Goal: Task Accomplishment & Management: Manage account settings

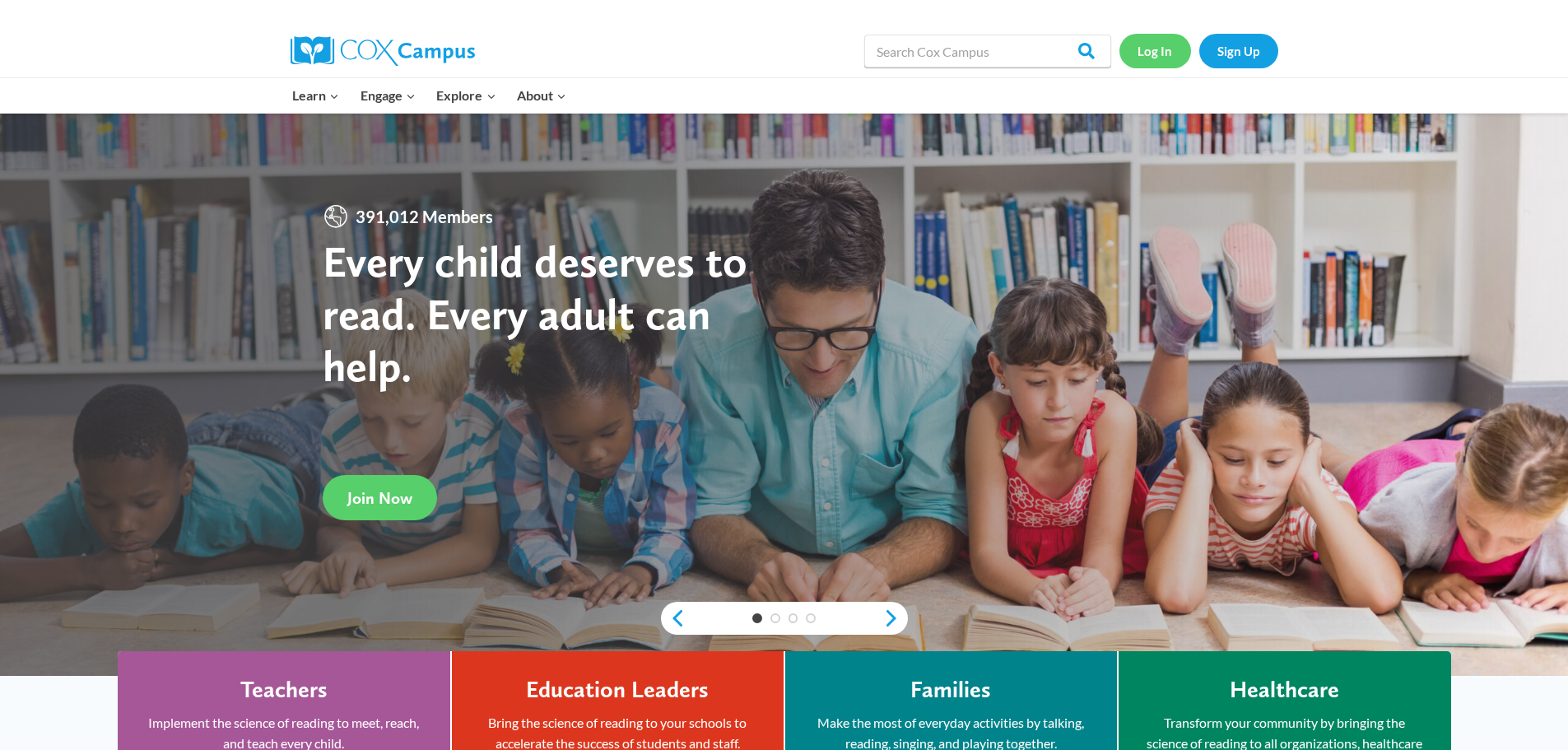
click at [1159, 57] on link "Log In" at bounding box center [1155, 51] width 72 height 34
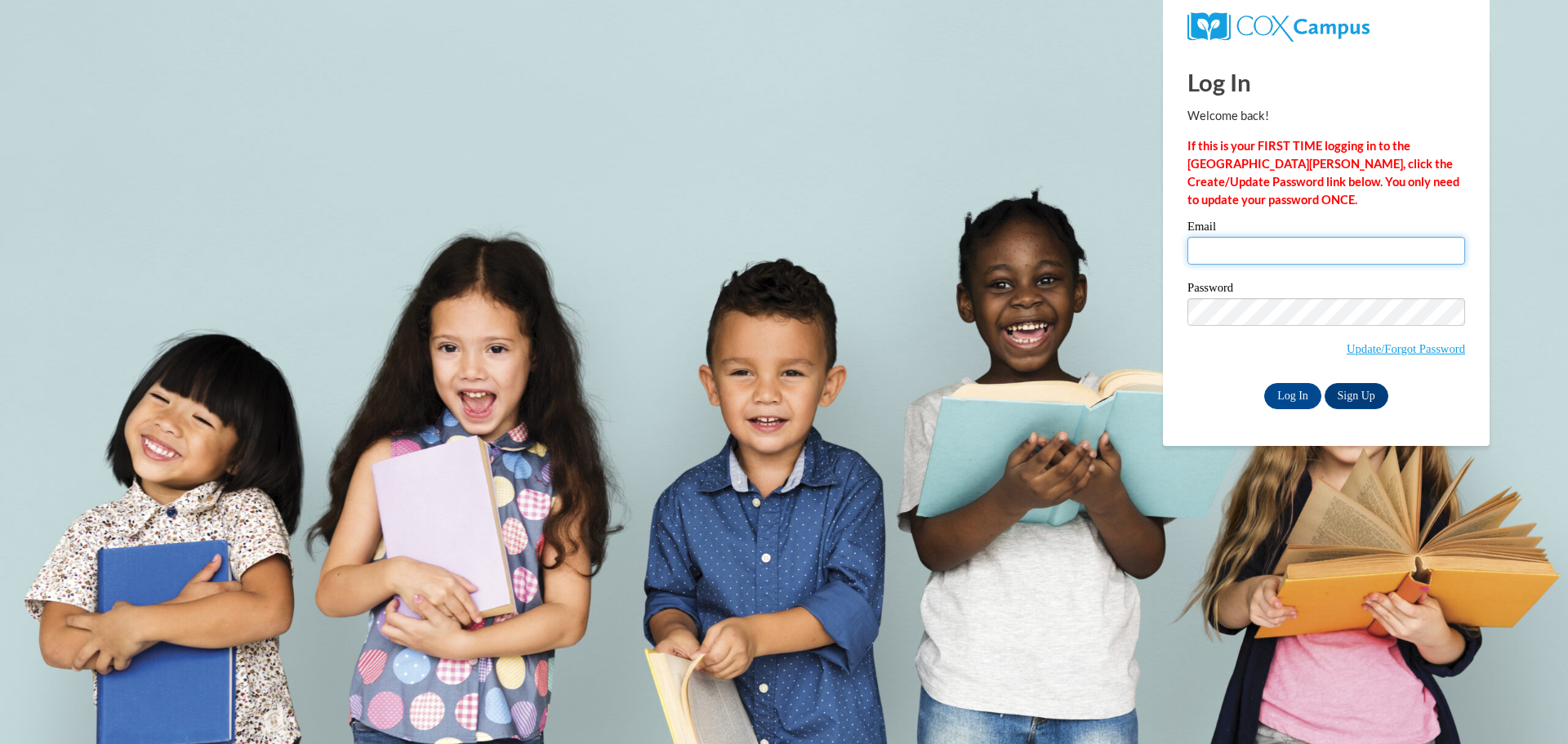
click at [1220, 256] on input "Email" at bounding box center [1326, 251] width 277 height 27
type input "nvlcenter@yahoo.com"
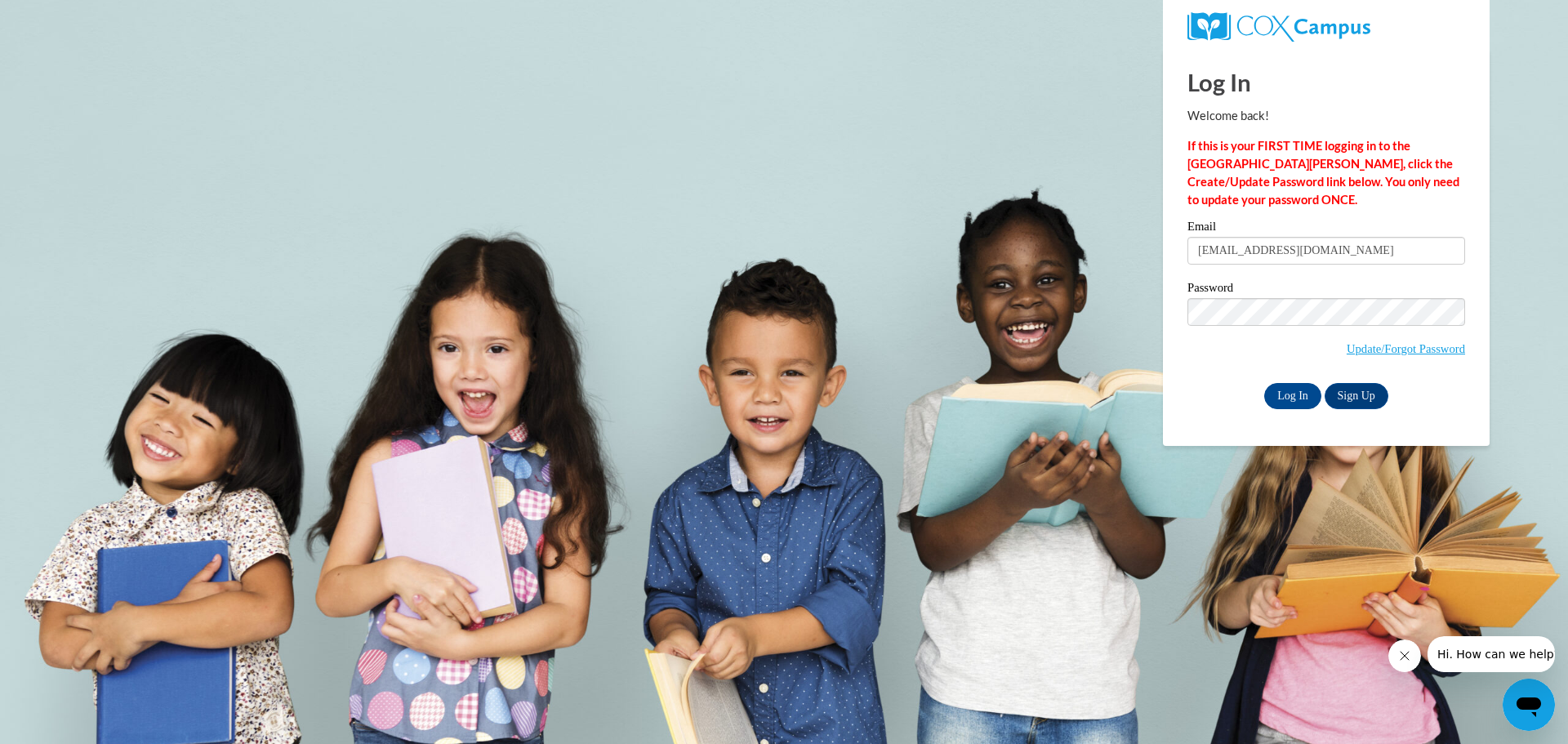
click at [1286, 377] on div "Email nvlcenter@yahoo.com Password Update/Forgot Password Log In Sign Up OR" at bounding box center [1326, 315] width 277 height 188
click at [1289, 394] on input "Log In" at bounding box center [1293, 396] width 57 height 26
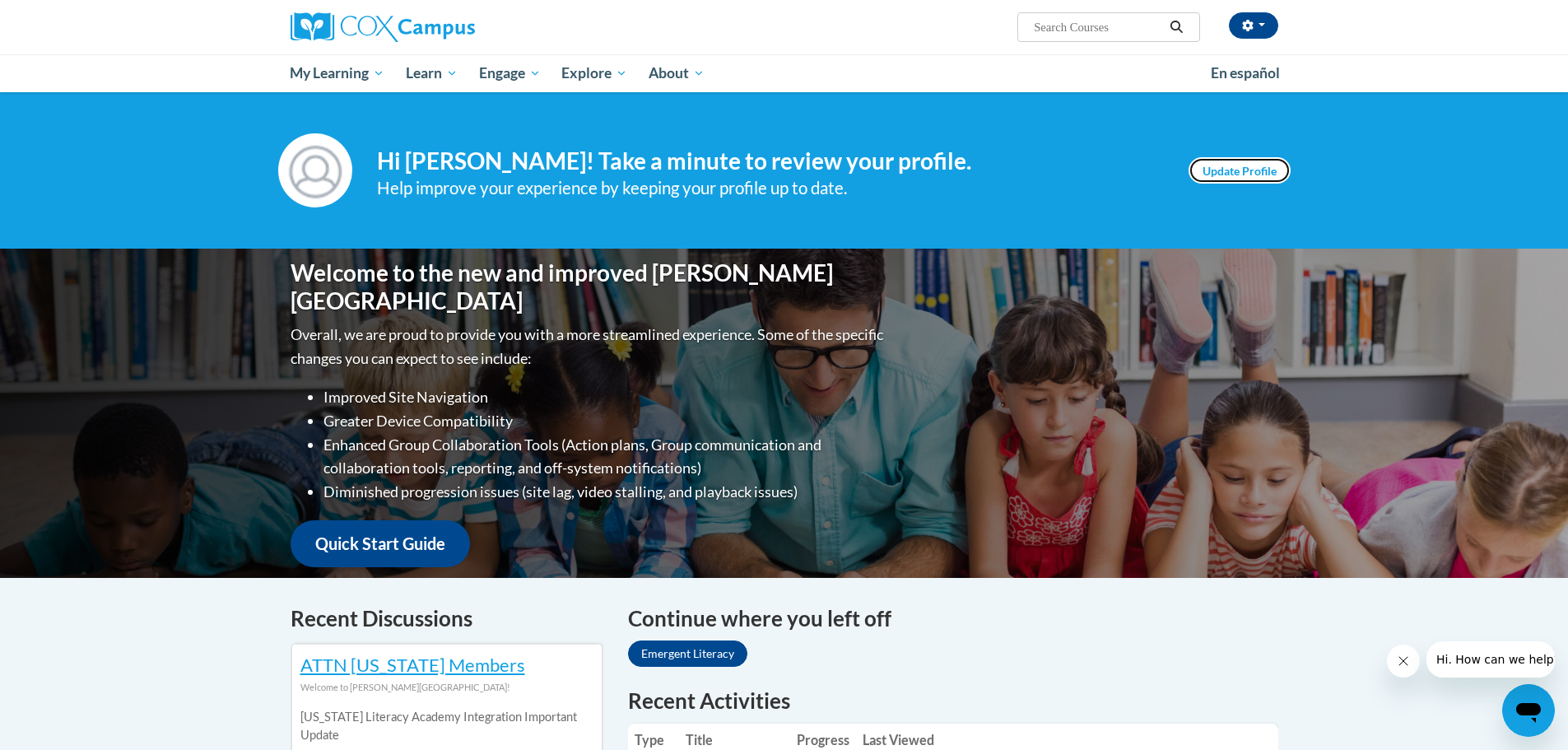
click at [1225, 172] on link "Update Profile" at bounding box center [1240, 170] width 102 height 27
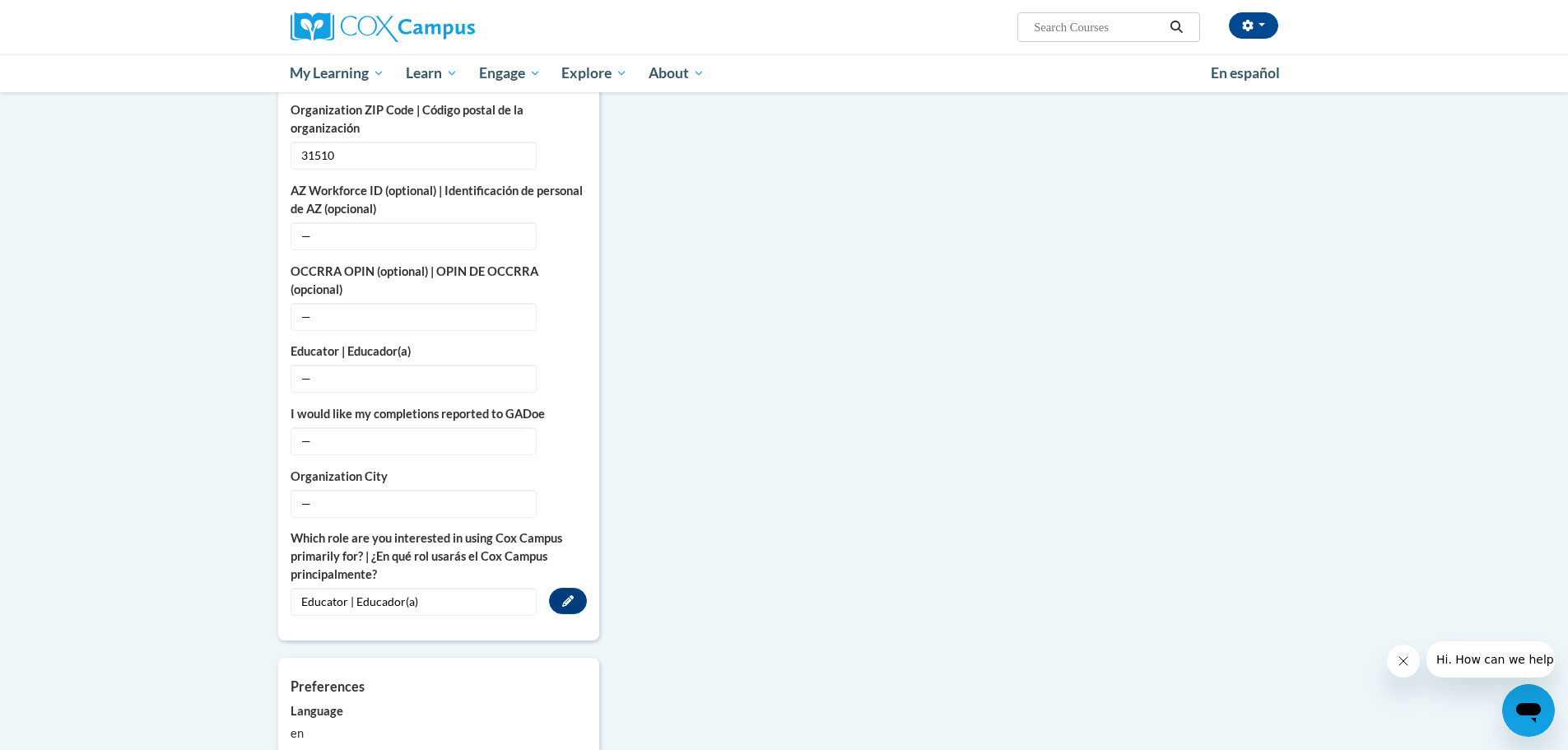
scroll to position [823, 0]
click at [334, 491] on span "—" at bounding box center [414, 505] width 246 height 28
click at [564, 497] on icon "Custom profile fields" at bounding box center [567, 503] width 12 height 12
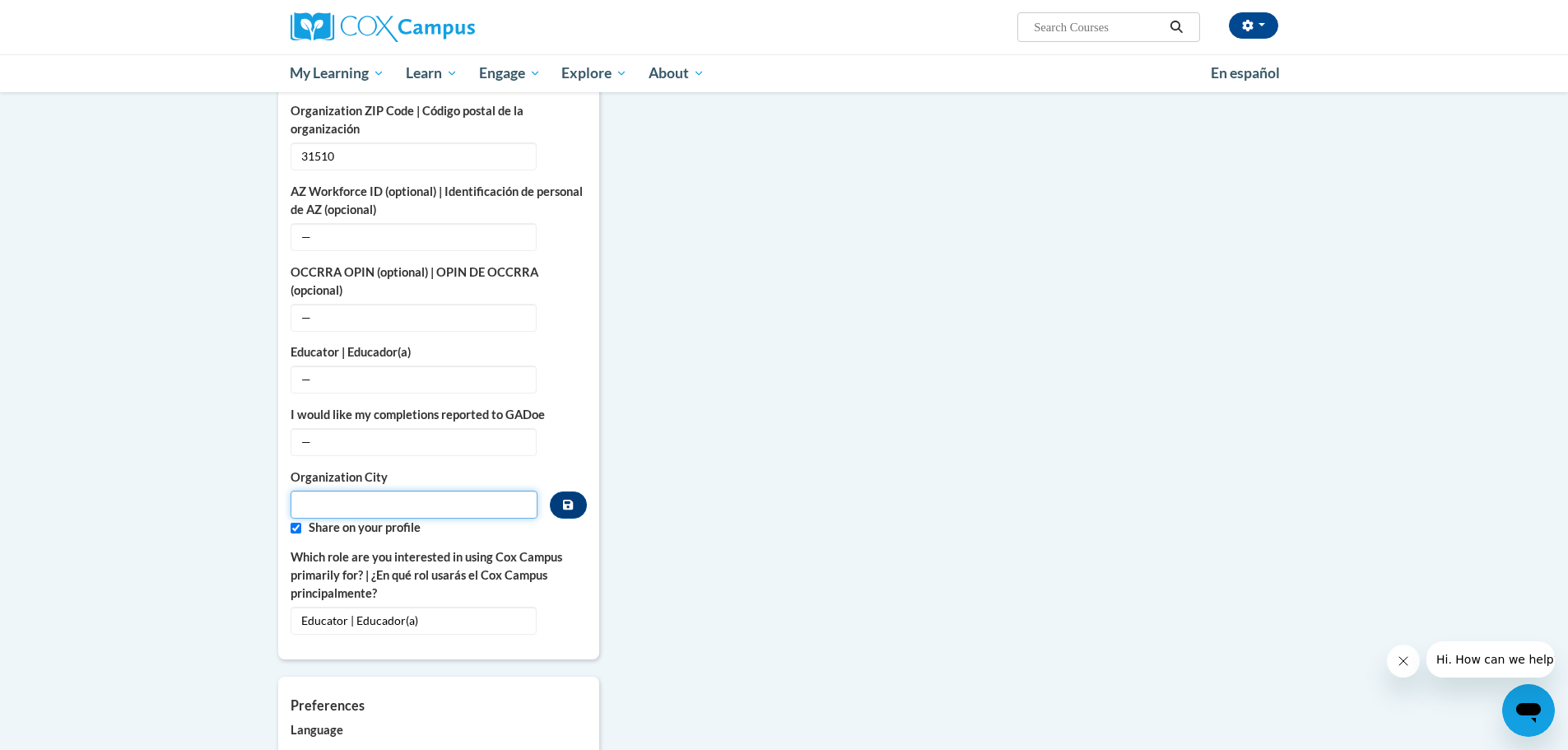
click at [458, 491] on input "Metadata input" at bounding box center [414, 505] width 247 height 28
type input "Alma"
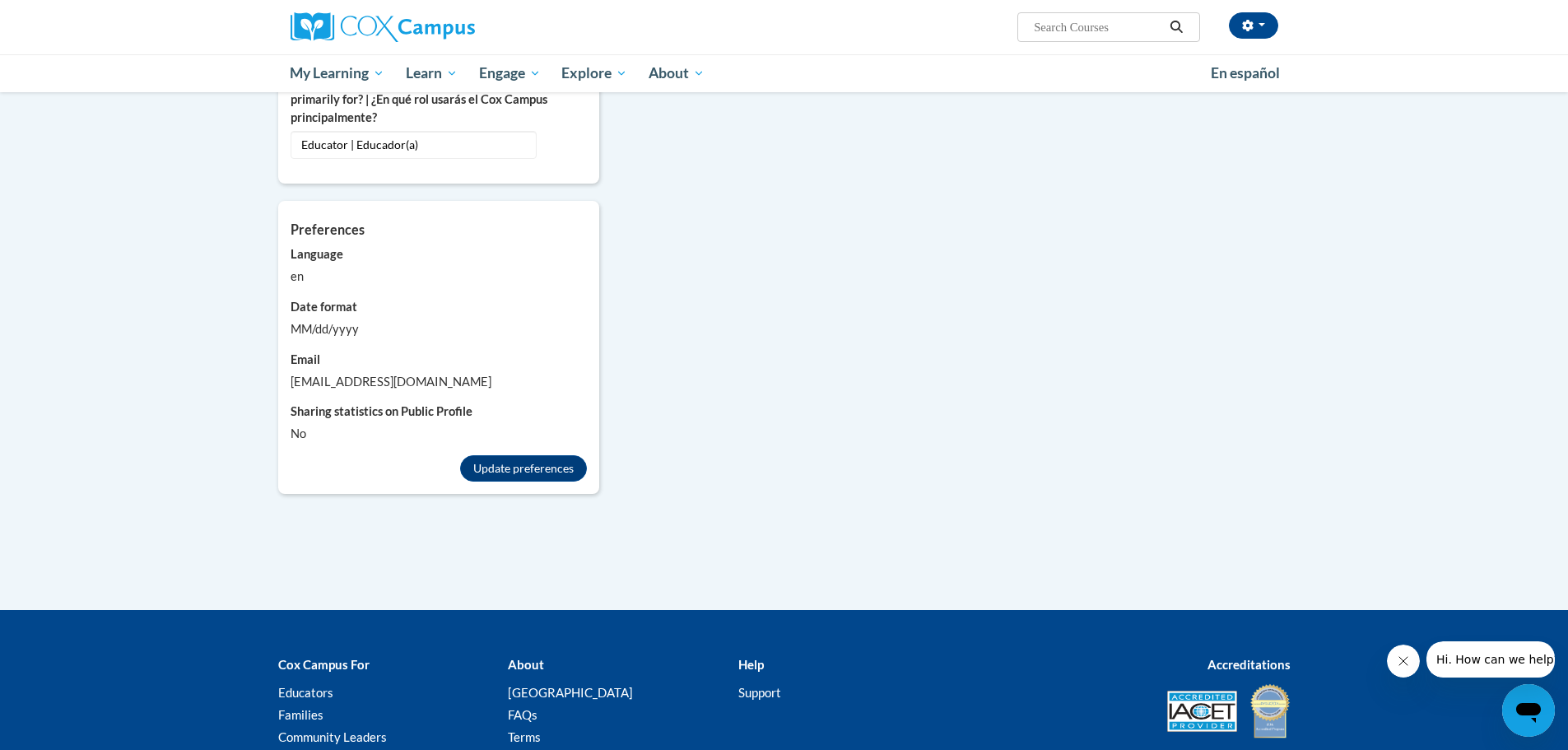
scroll to position [1414, 0]
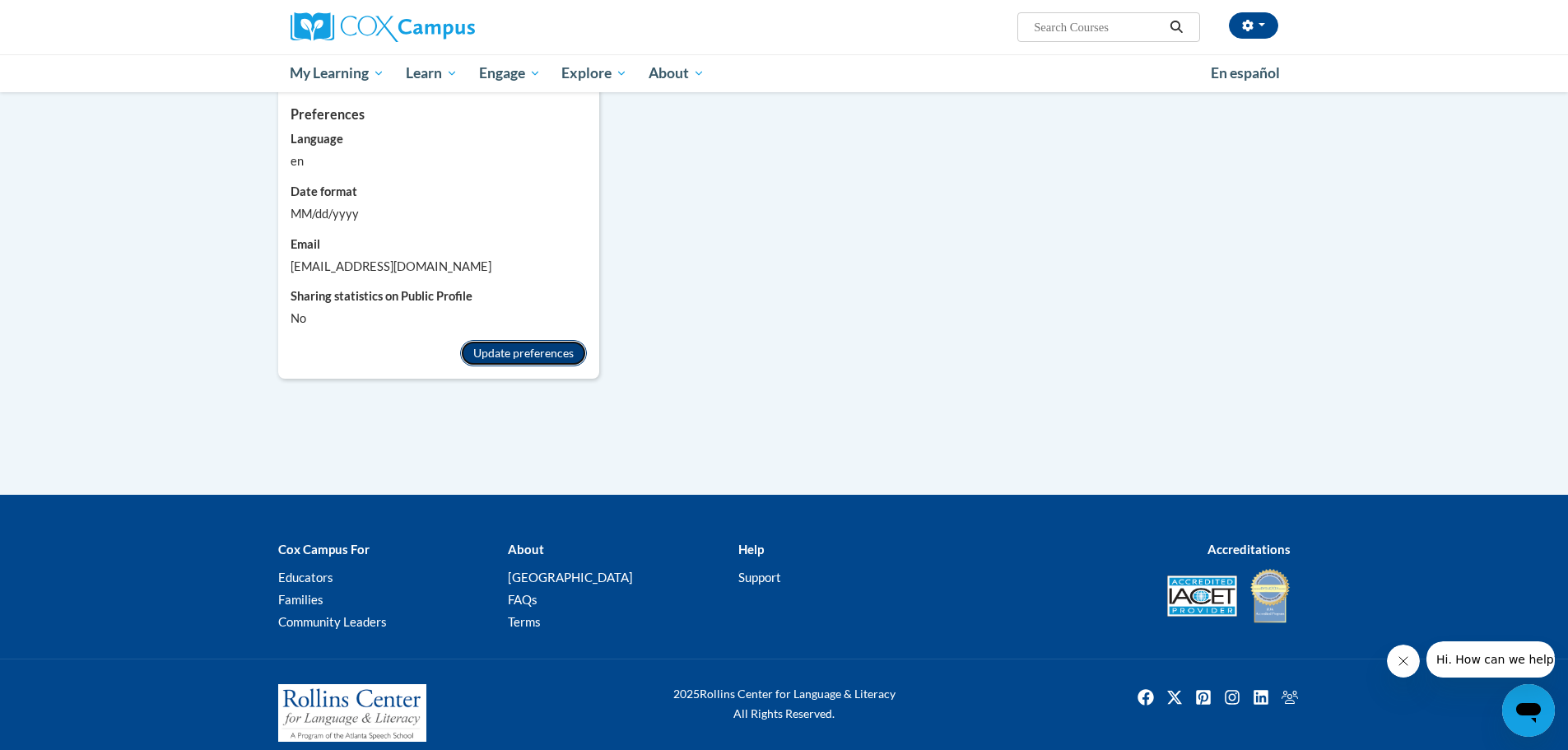
click at [518, 340] on button "Update preferences" at bounding box center [523, 353] width 127 height 27
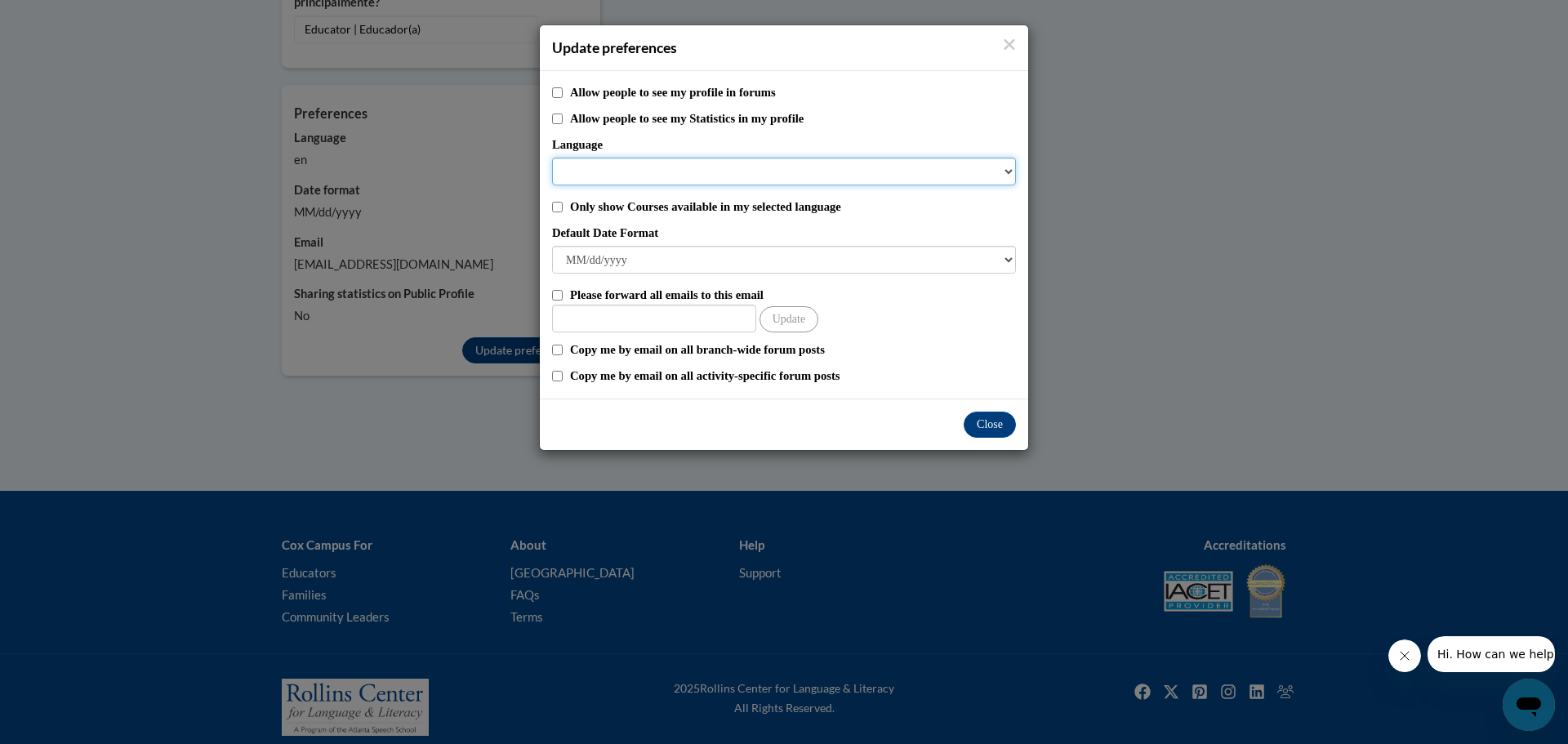
click at [615, 170] on select "Language" at bounding box center [784, 171] width 463 height 27
click at [618, 170] on select "Language" at bounding box center [784, 171] width 463 height 27
click at [554, 207] on input "Only show Courses available in my selected language" at bounding box center [557, 207] width 11 height 11
checkbox input "true"
click at [1023, 435] on div "Close" at bounding box center [784, 424] width 488 height 51
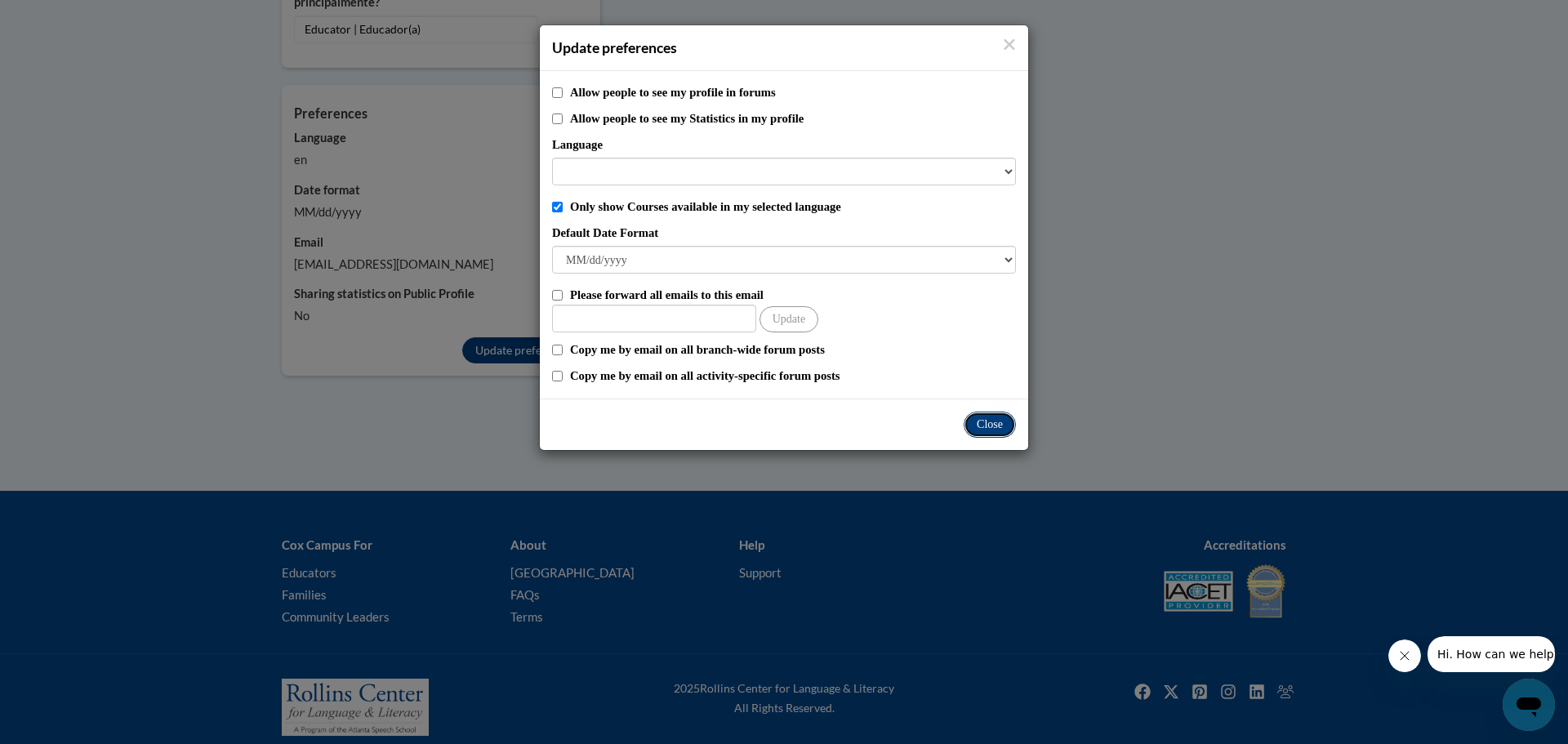
click at [1002, 429] on button "Close" at bounding box center [989, 424] width 52 height 26
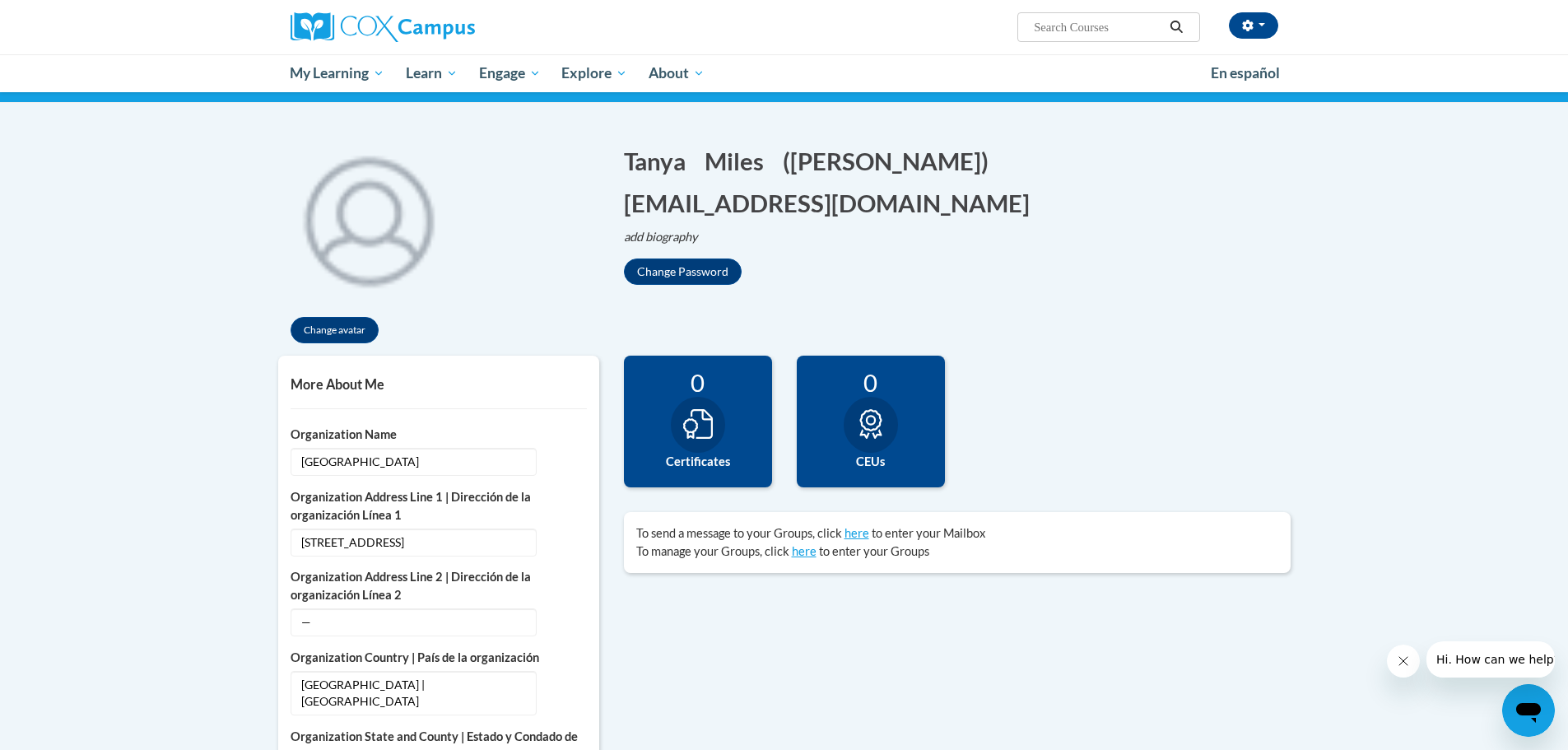
scroll to position [0, 0]
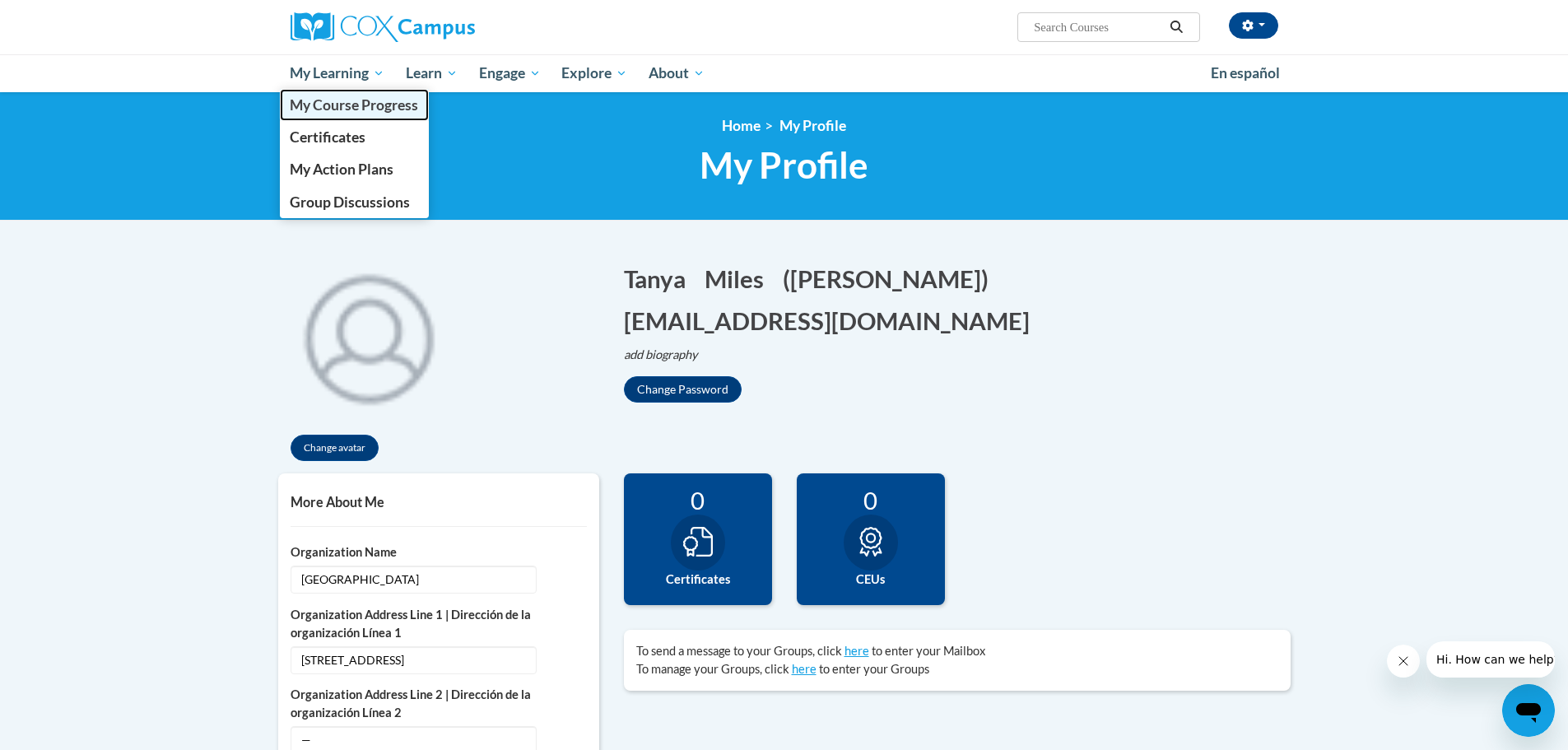
click at [342, 101] on span "My Course Progress" at bounding box center [354, 105] width 129 height 17
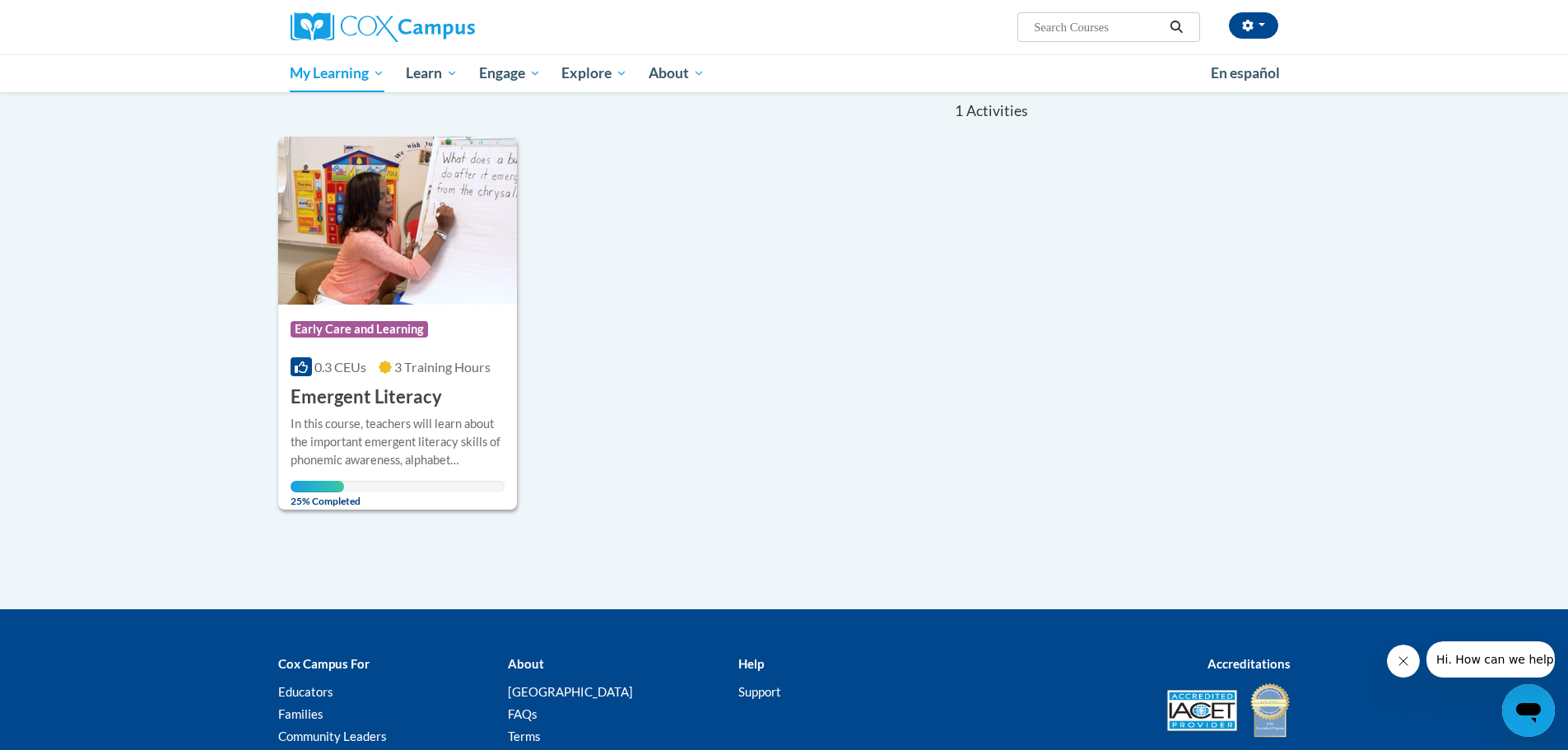
scroll to position [165, 0]
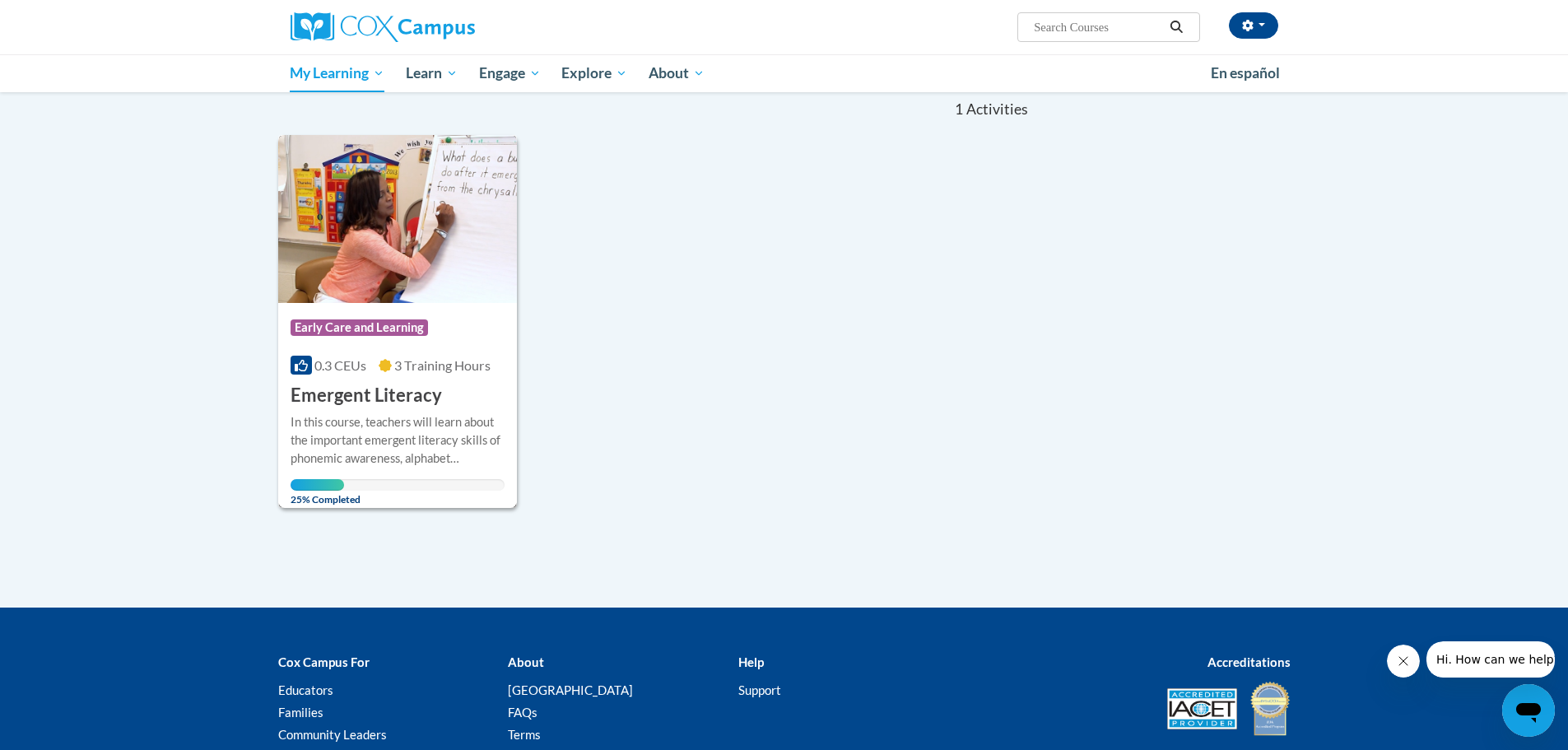
click at [364, 406] on h3 "Emergent Literacy" at bounding box center [366, 395] width 152 height 26
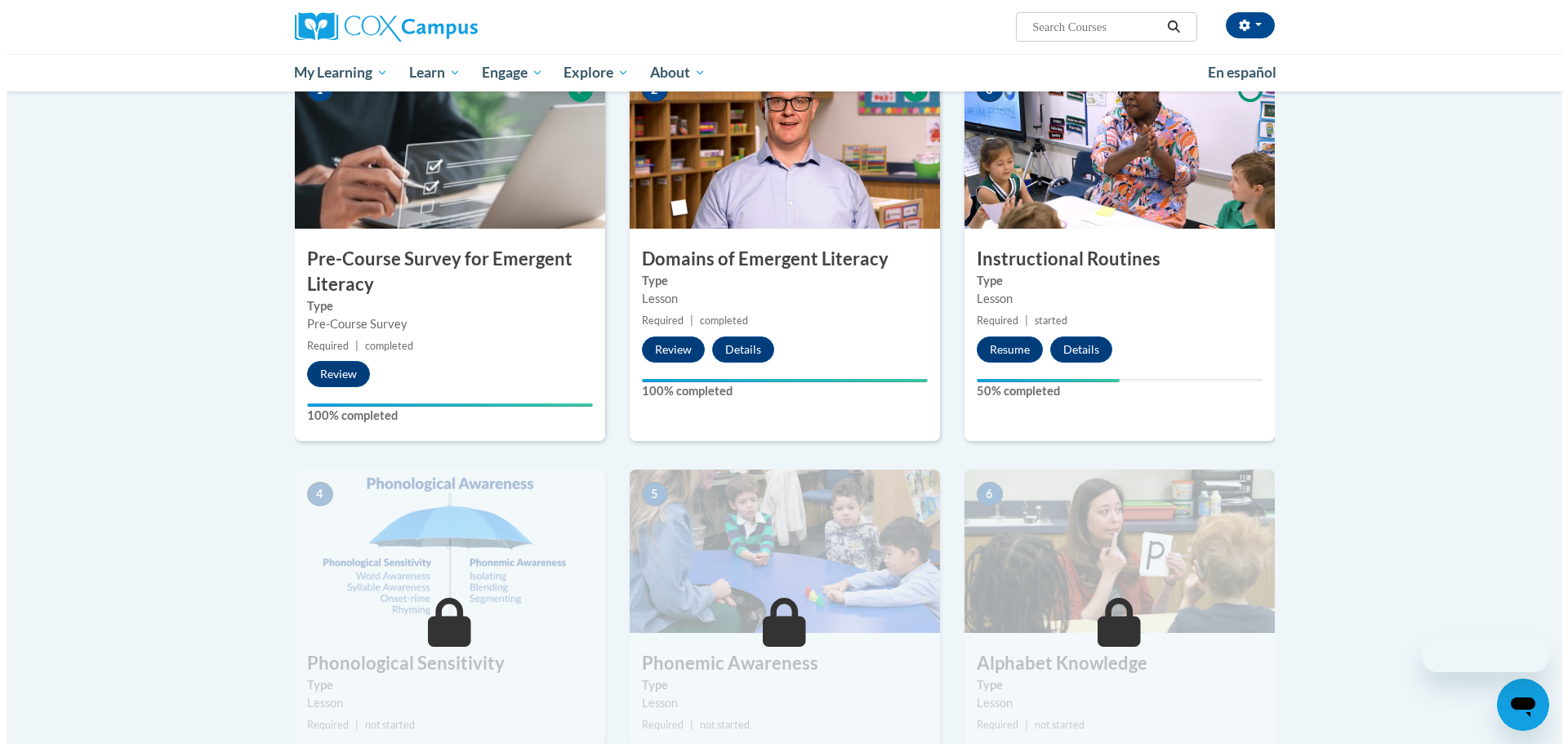
scroll to position [408, 0]
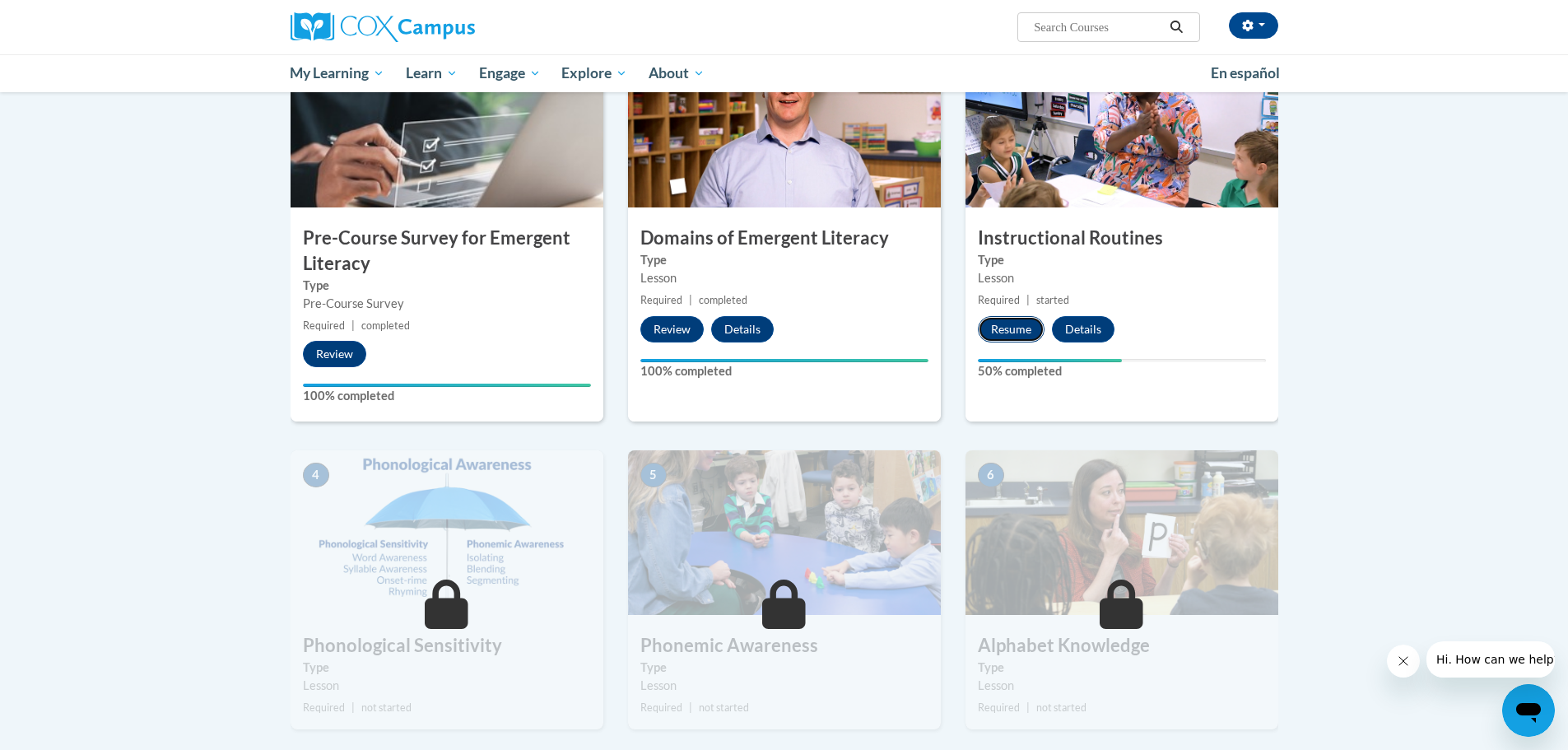
click at [1016, 334] on button "Resume" at bounding box center [1011, 329] width 67 height 27
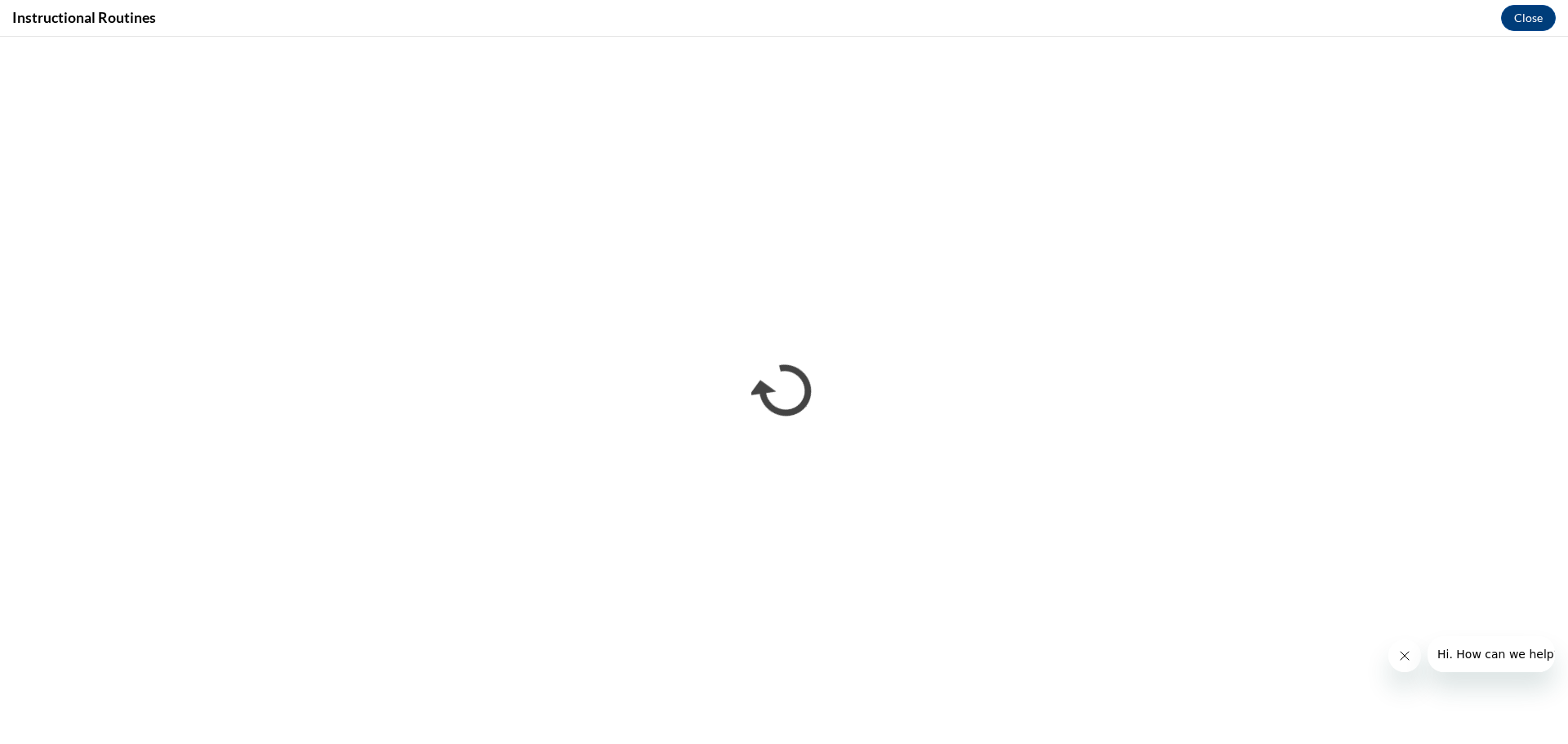
scroll to position [0, 0]
